Goal: Task Accomplishment & Management: Complete application form

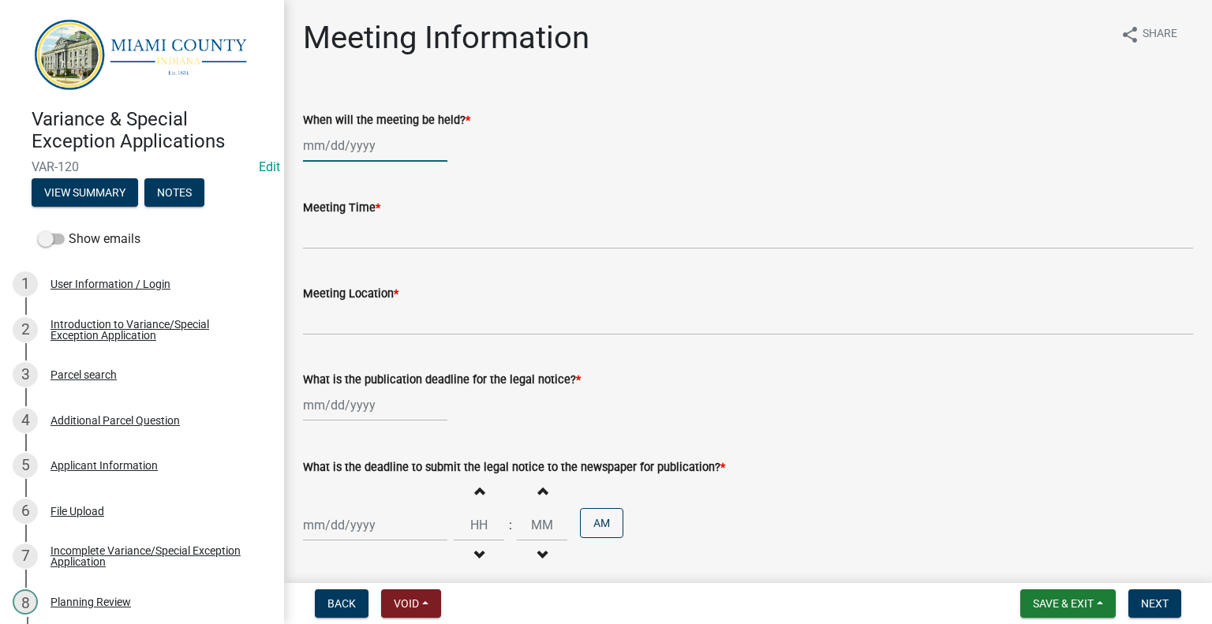
click at [349, 162] on div at bounding box center [375, 145] width 144 height 32
select select "9"
select select "2025"
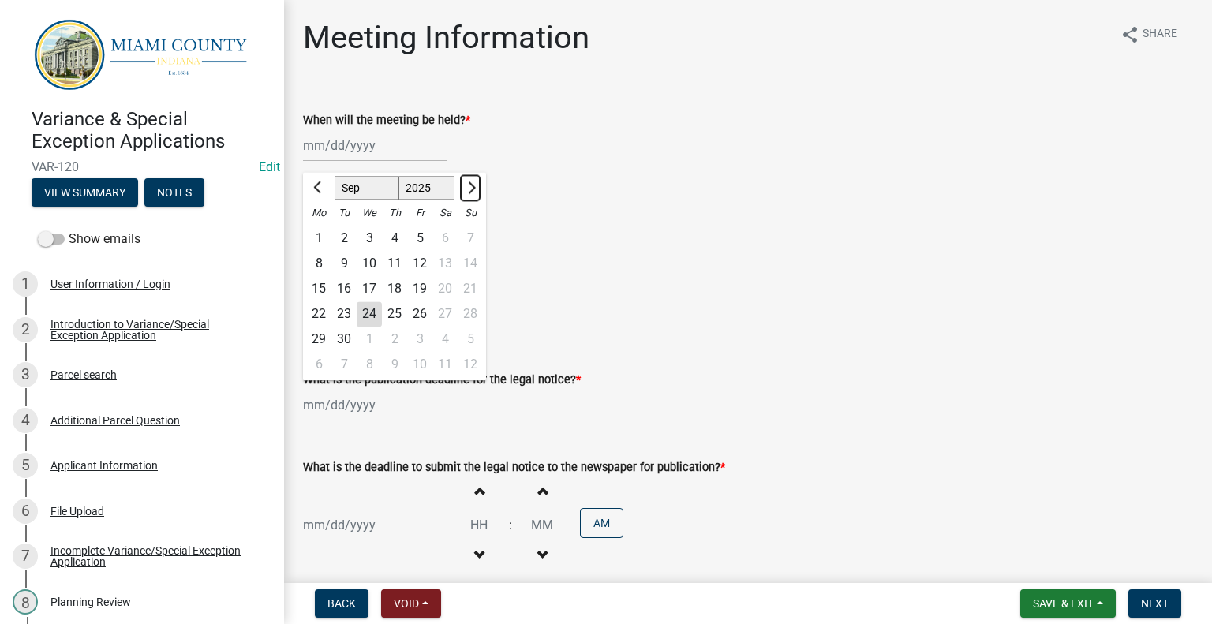
click at [476, 193] on span "Next month" at bounding box center [470, 188] width 12 height 12
select select "11"
click at [382, 301] on div "12" at bounding box center [369, 288] width 25 height 25
type input "[DATE]"
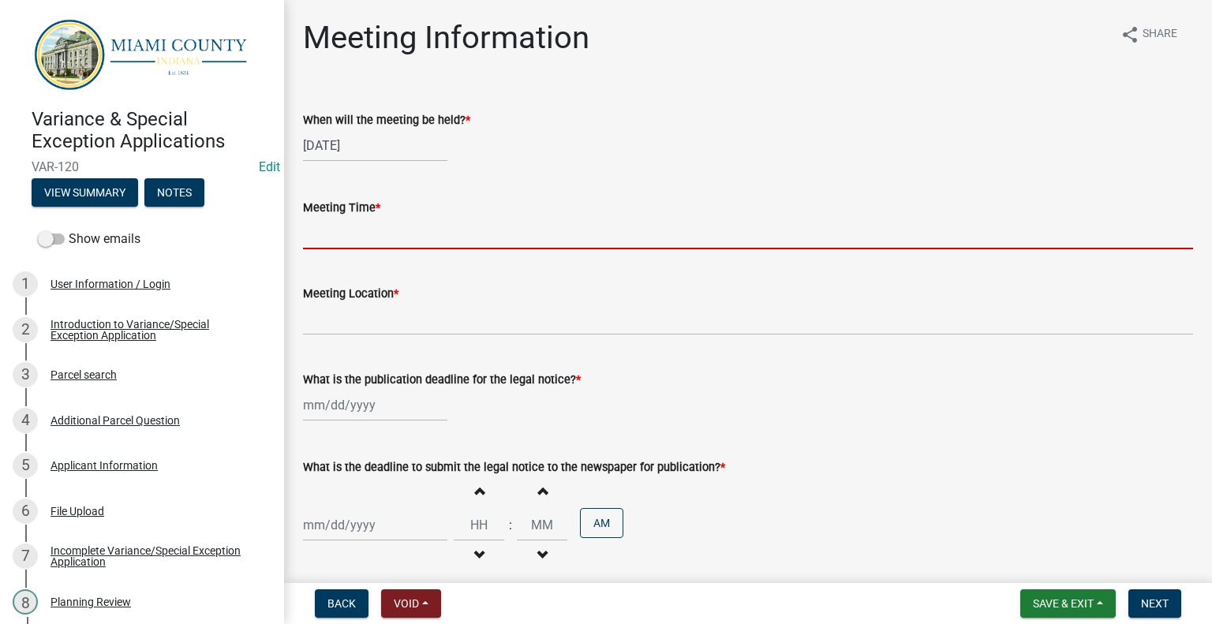
click at [398, 249] on input "Meeting Time *" at bounding box center [748, 233] width 890 height 32
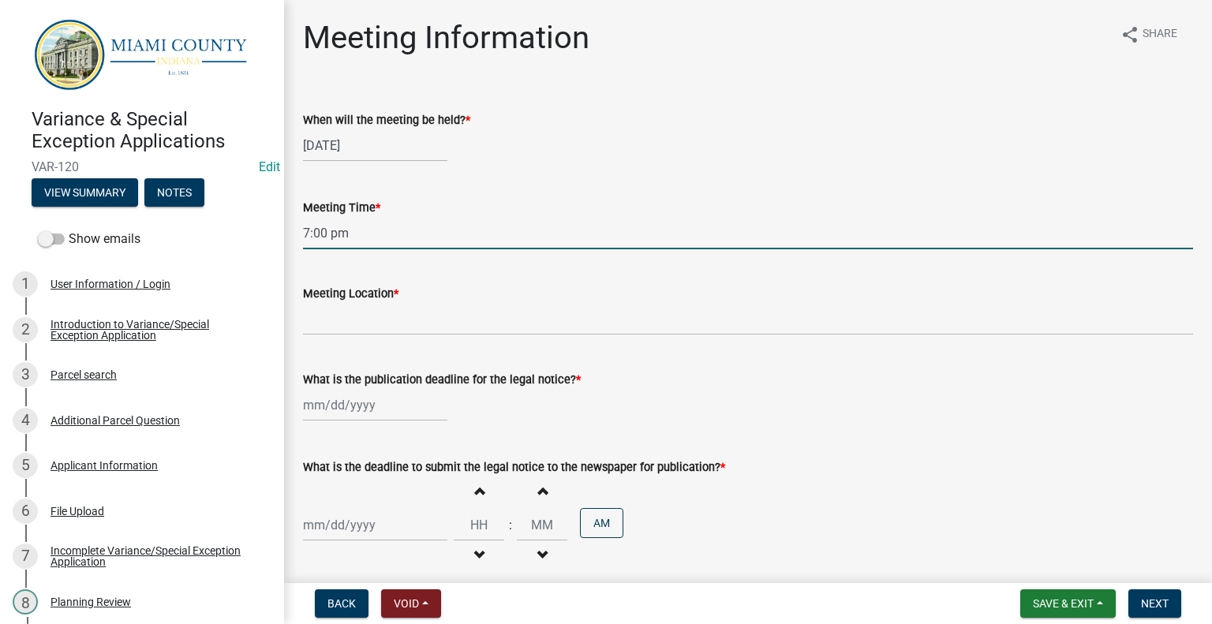
type input "7:00 pm"
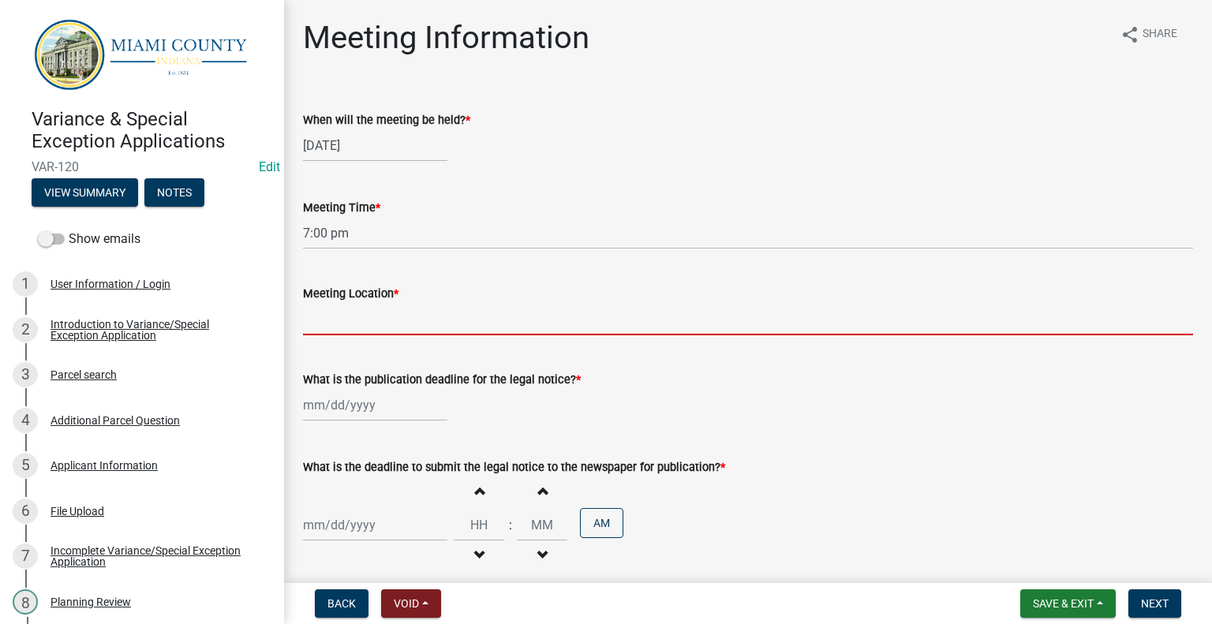
click at [354, 335] on input "Meeting Location *" at bounding box center [748, 319] width 890 height 32
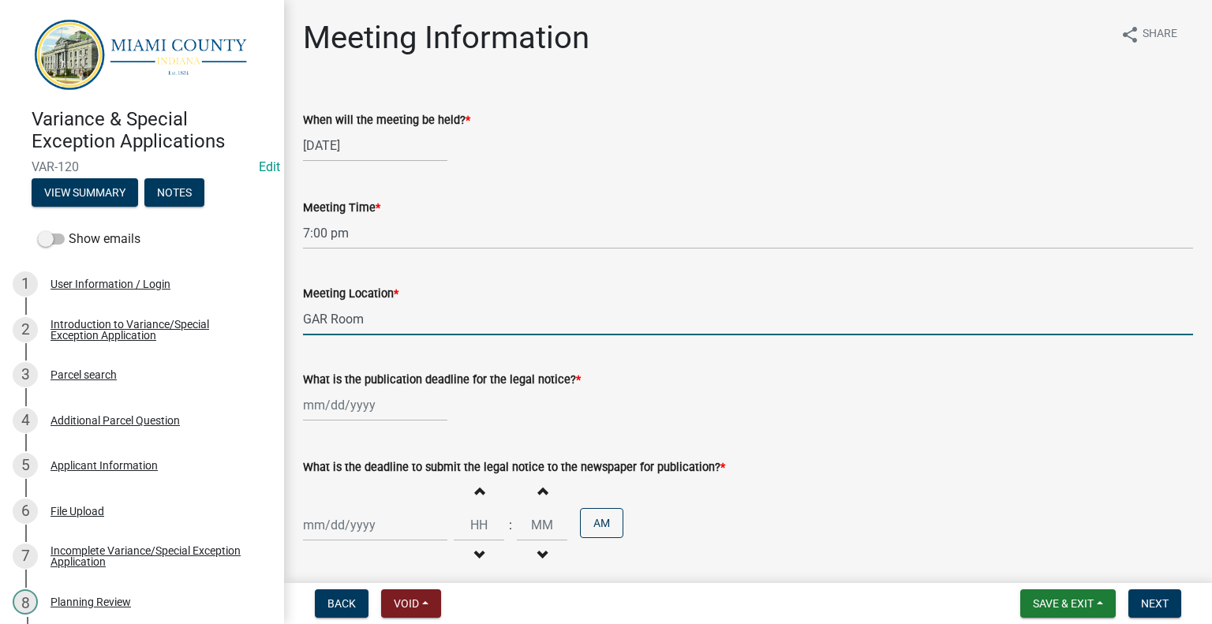
type input "GAR Room"
click at [350, 421] on div at bounding box center [375, 405] width 144 height 32
select select "9"
select select "2025"
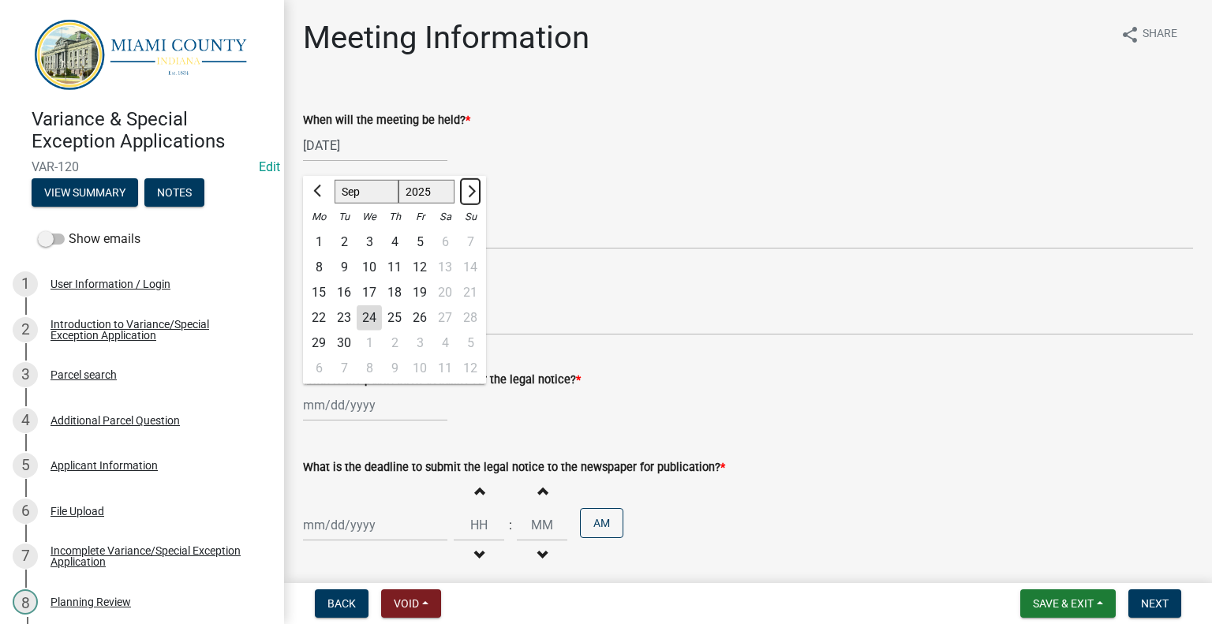
click at [476, 197] on span "Next month" at bounding box center [470, 191] width 12 height 12
click at [316, 204] on button "Previous month" at bounding box center [318, 191] width 19 height 25
select select "10"
click at [382, 356] on div "29" at bounding box center [369, 343] width 25 height 25
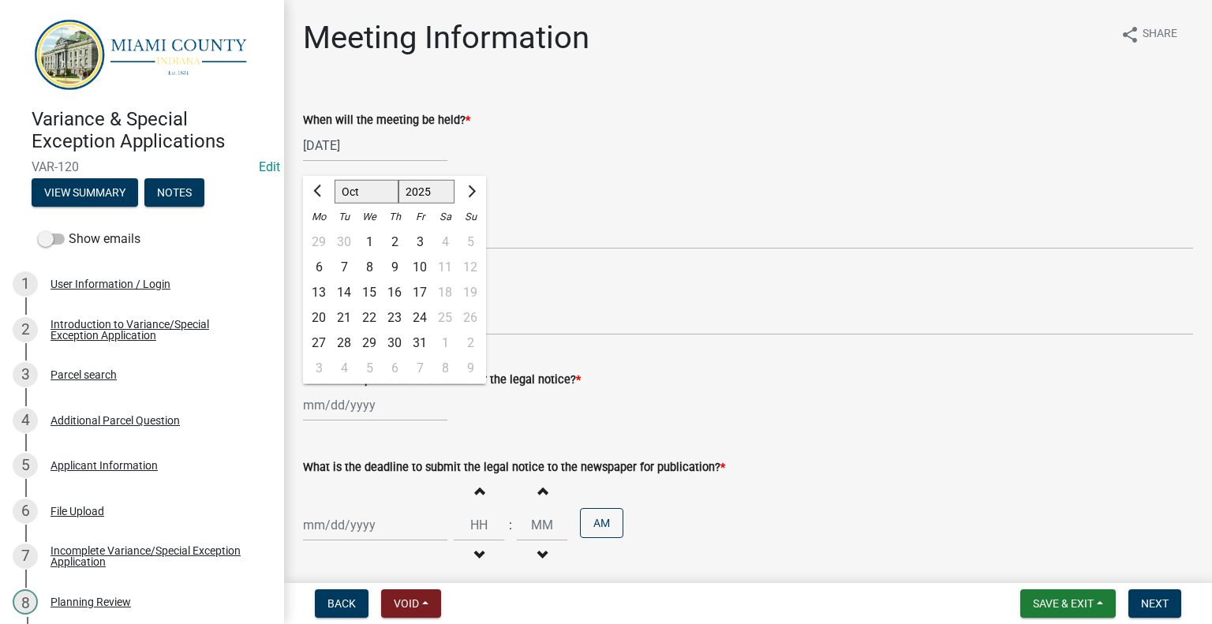
type input "[DATE]"
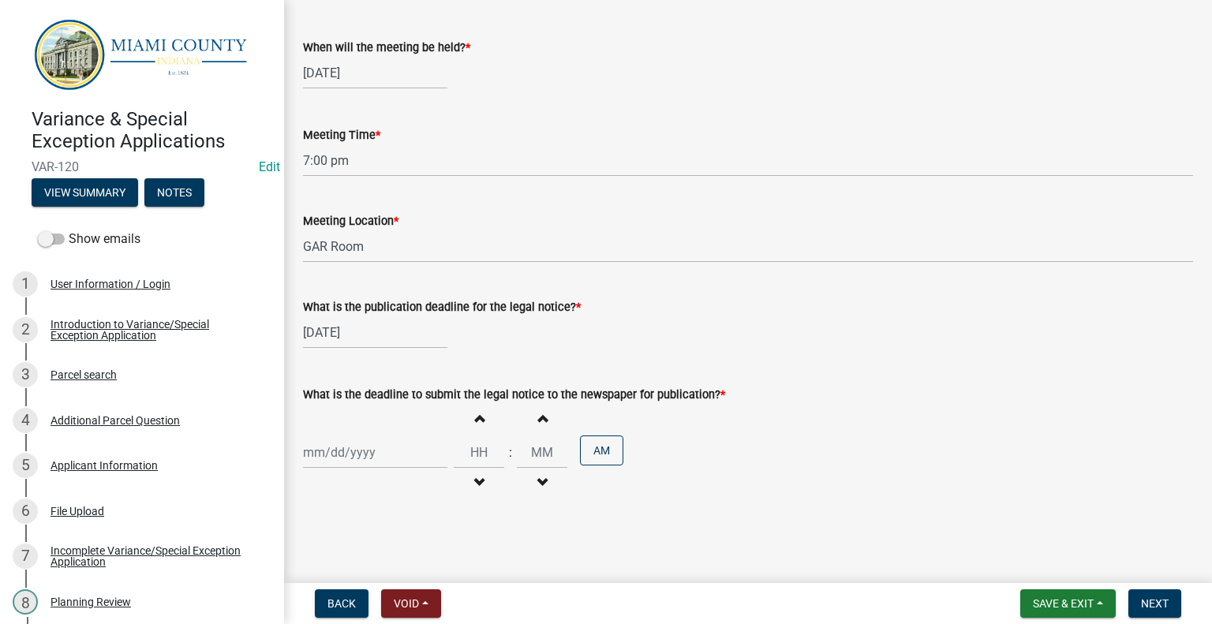
scroll to position [146, 0]
click at [358, 451] on div at bounding box center [375, 452] width 144 height 32
select select "9"
select select "2025"
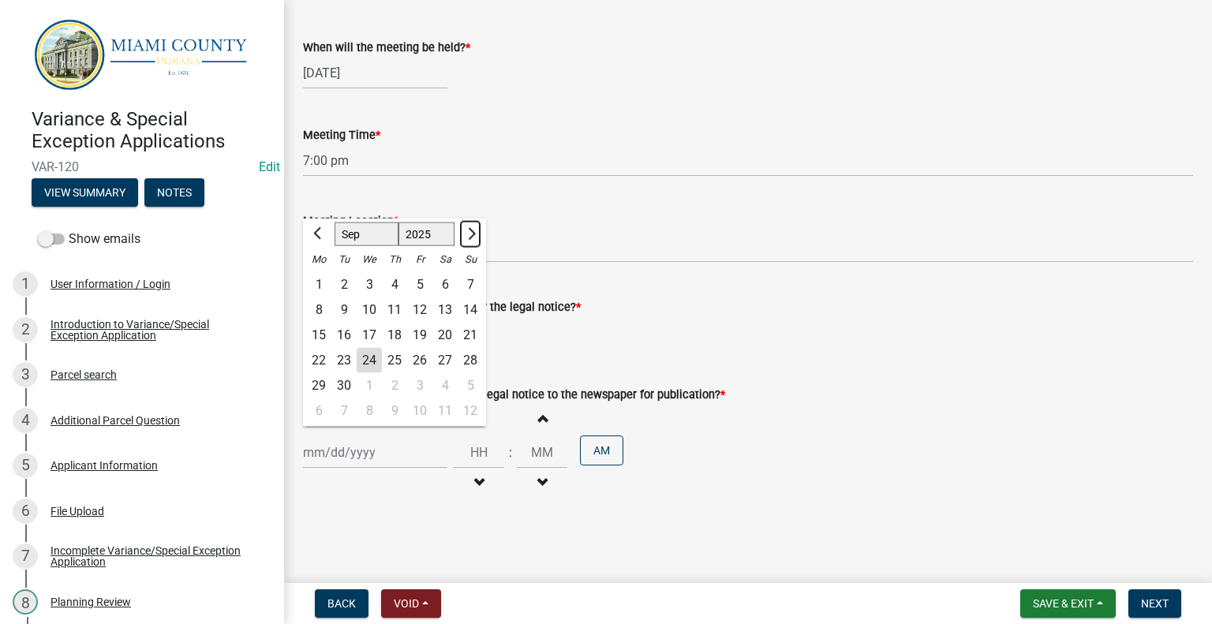
click at [480, 222] on button "Next month" at bounding box center [470, 234] width 19 height 25
select select "10"
click at [432, 348] on div "24" at bounding box center [419, 360] width 25 height 25
type input "[DATE]"
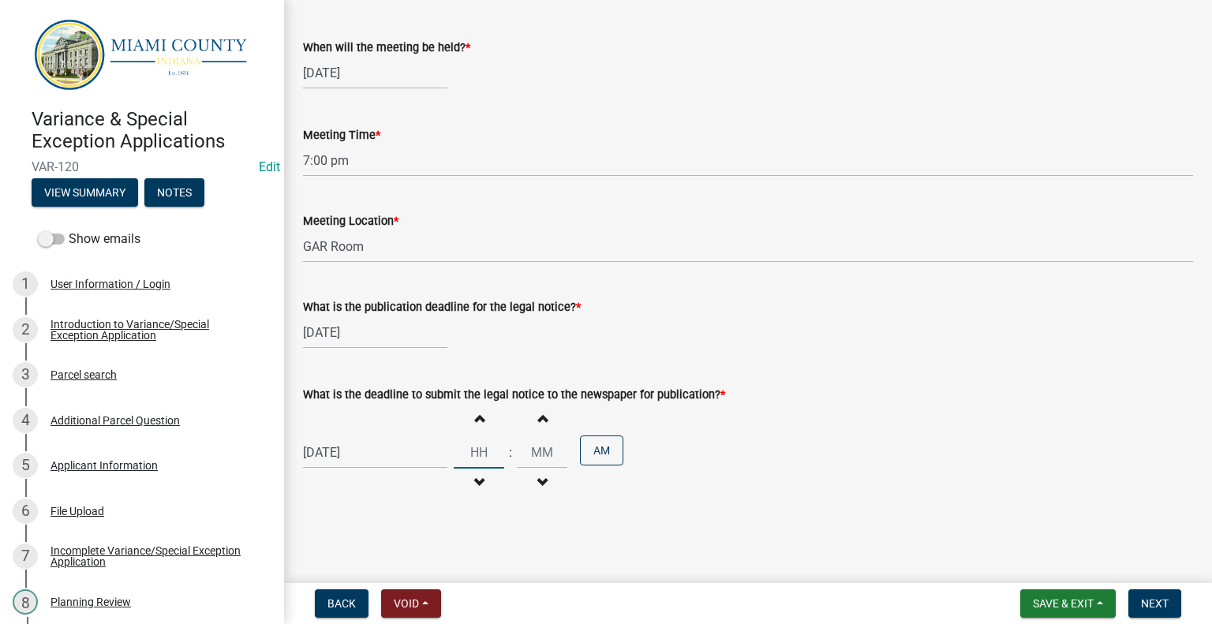
click at [491, 439] on input "Hours" at bounding box center [479, 452] width 51 height 32
type input "03"
type input "00"
click at [567, 447] on input "00" at bounding box center [542, 452] width 51 height 32
click at [623, 438] on button "AM" at bounding box center [601, 451] width 43 height 30
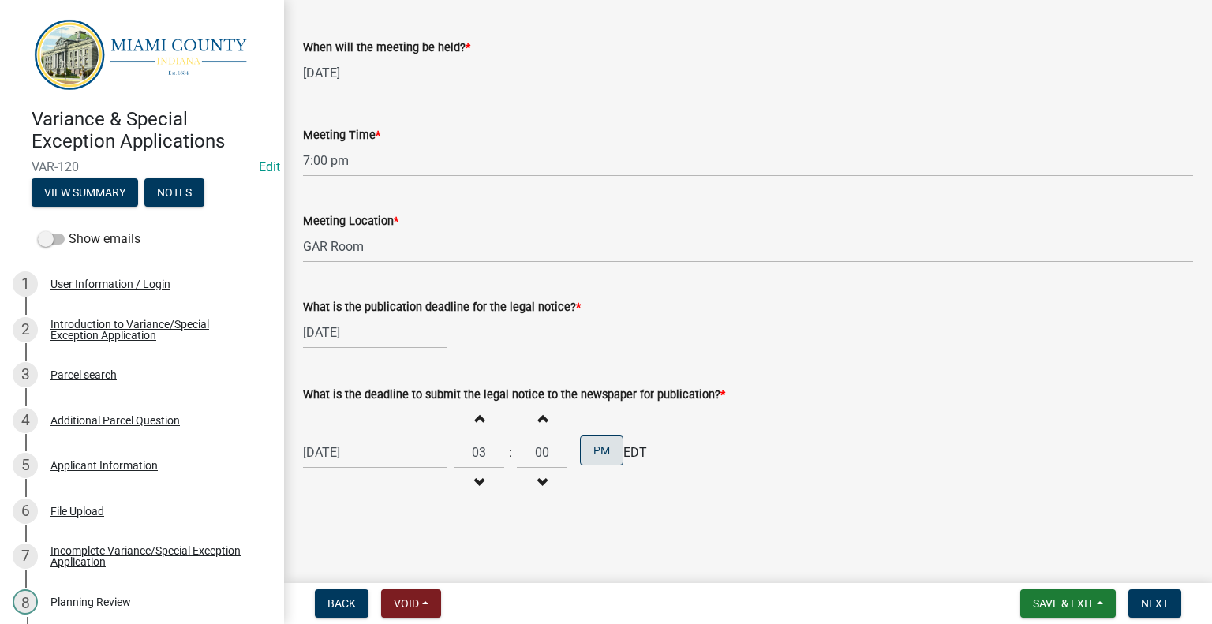
click at [767, 440] on div "[DATE] Increment hours 03 Decrement hours : Increment minutes 00 Decrement minu…" at bounding box center [748, 452] width 890 height 97
click at [1155, 605] on span "Next" at bounding box center [1155, 603] width 28 height 13
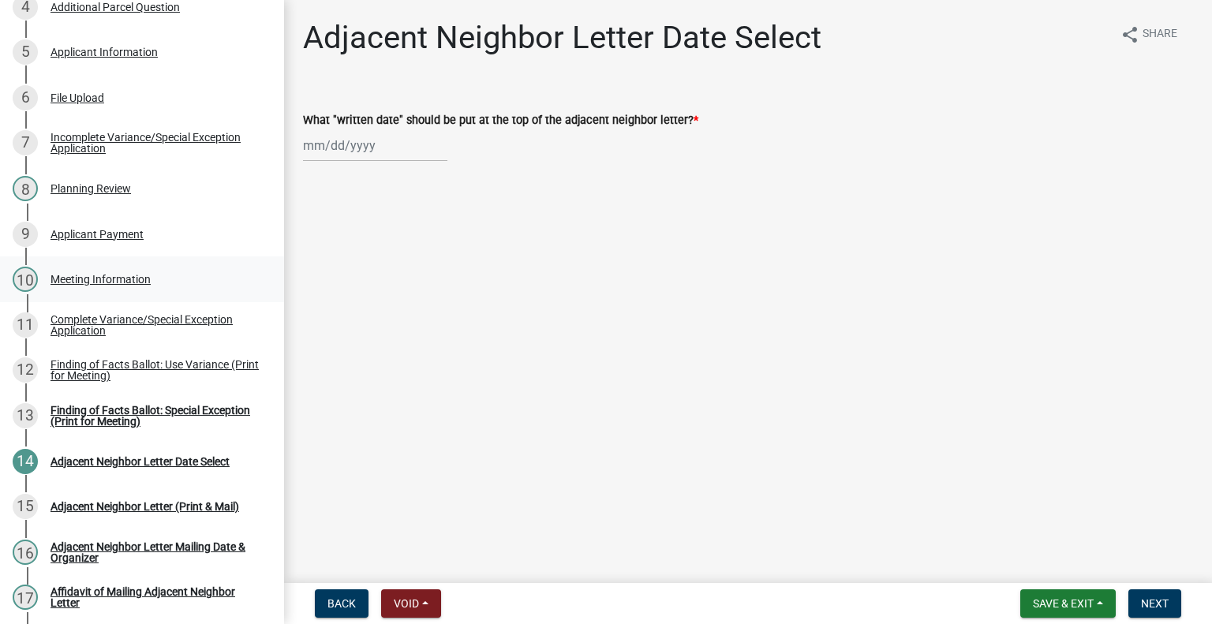
scroll to position [403, 0]
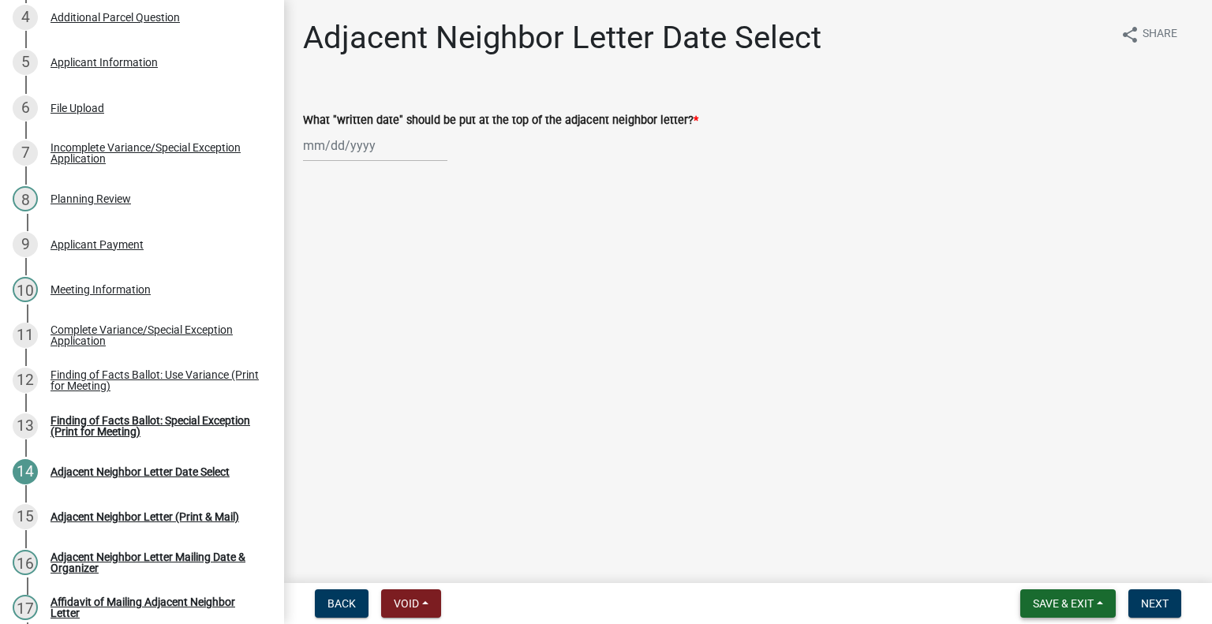
click at [1034, 597] on span "Save & Exit" at bounding box center [1063, 603] width 61 height 13
click at [739, 452] on main "Adjacent Neighbor Letter Date Select share Share What "written date" should be …" at bounding box center [748, 288] width 928 height 577
click at [1052, 597] on span "Save & Exit" at bounding box center [1063, 603] width 61 height 13
click at [1038, 555] on button "Save & Exit" at bounding box center [1053, 559] width 126 height 38
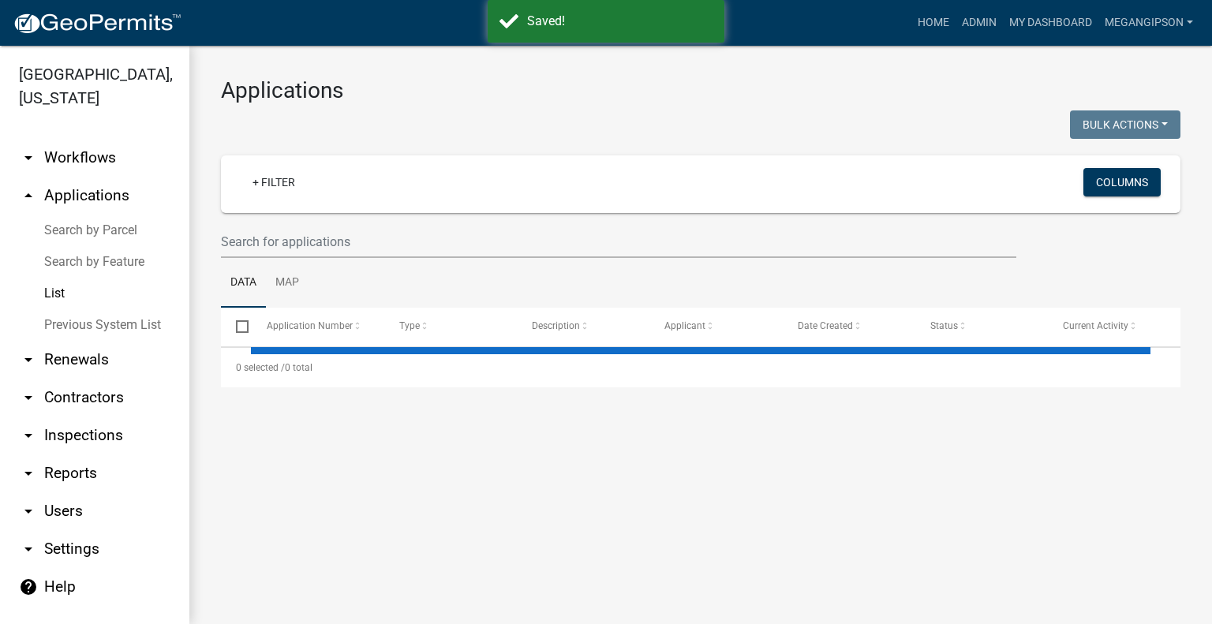
select select "3: 100"
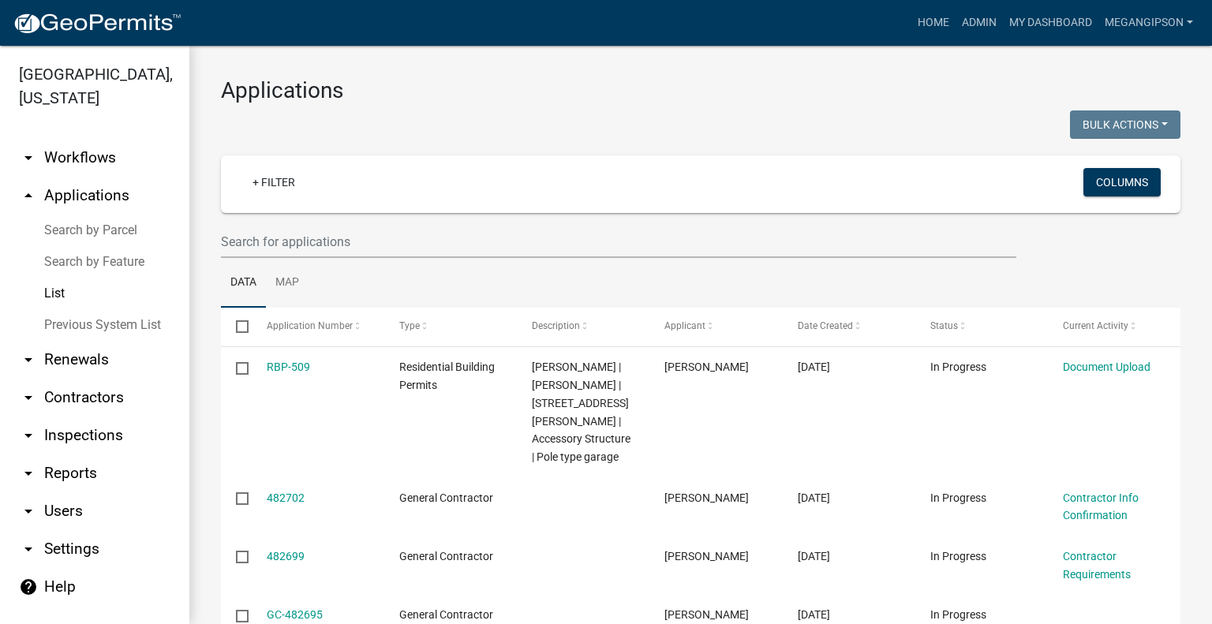
click at [730, 97] on h3 "Applications" at bounding box center [701, 90] width 960 height 27
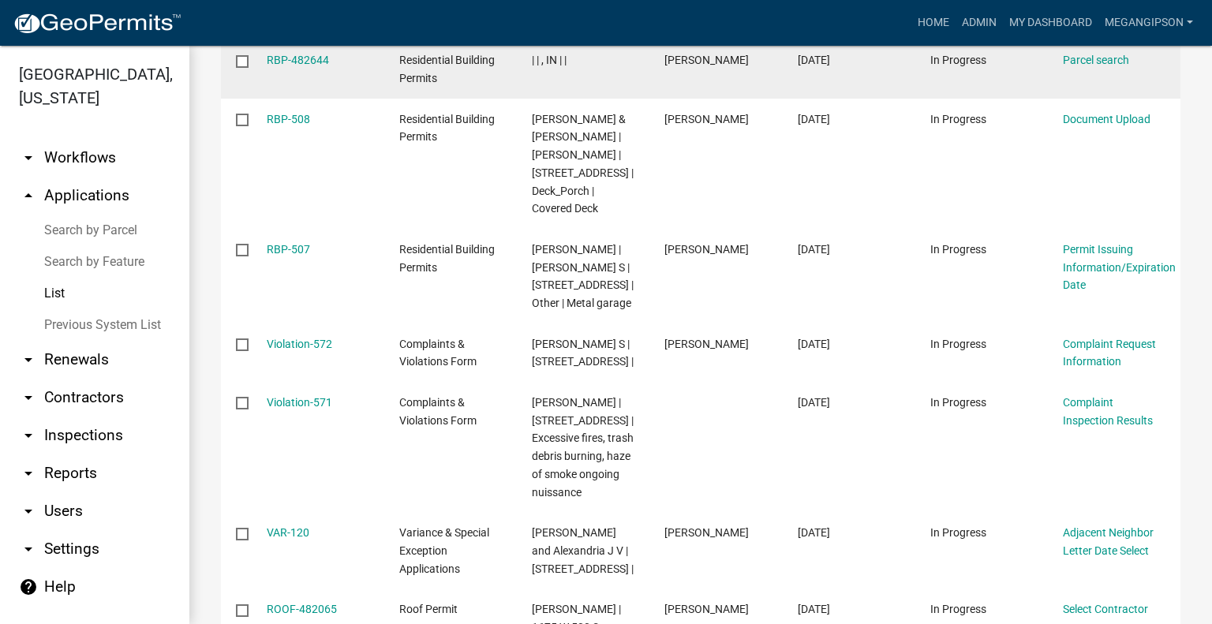
scroll to position [868, 0]
